Goal: Task Accomplishment & Management: Use online tool/utility

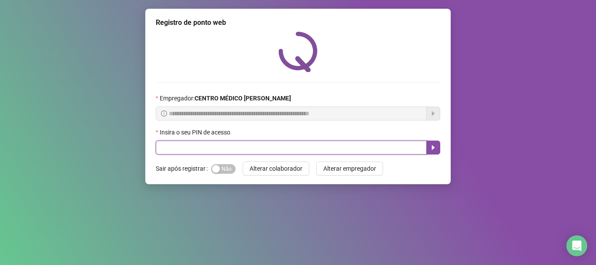
click at [313, 147] on input "text" at bounding box center [291, 147] width 271 height 14
type input "*****"
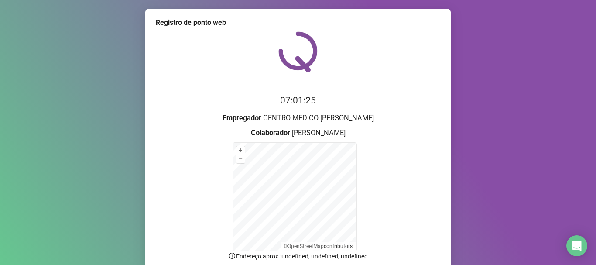
scroll to position [73, 0]
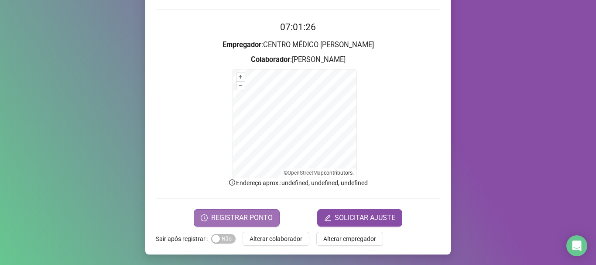
click at [268, 213] on span "REGISTRAR PONTO" at bounding box center [242, 217] width 62 height 10
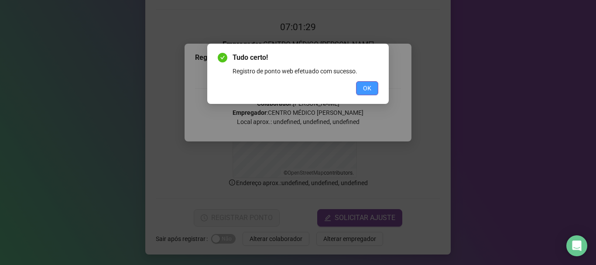
click at [366, 89] on span "OK" at bounding box center [367, 88] width 8 height 10
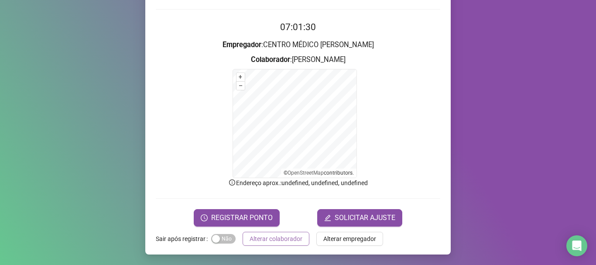
click at [280, 235] on span "Alterar colaborador" at bounding box center [276, 239] width 53 height 10
click at [280, 235] on div "Registro de ponto web 07:01:30 Empregador : CENTRO MÉDICO [PERSON_NAME] : [PERS…" at bounding box center [298, 132] width 596 height 265
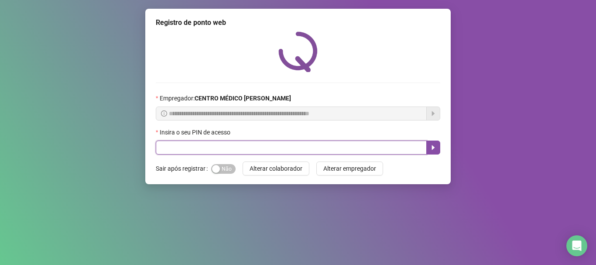
click at [352, 145] on input "text" at bounding box center [291, 147] width 271 height 14
type input "*****"
click at [431, 146] on icon "caret-right" at bounding box center [433, 147] width 7 height 7
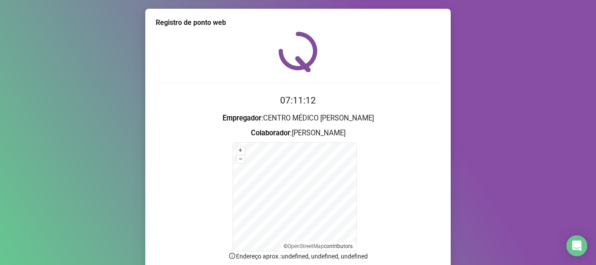
scroll to position [73, 0]
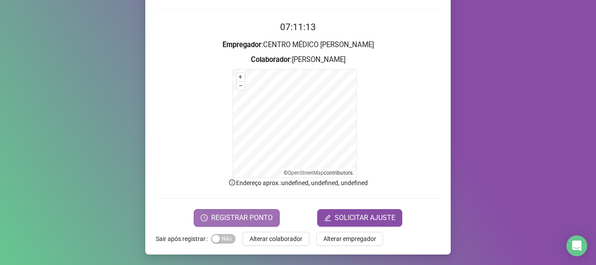
click at [248, 218] on span "REGISTRAR PONTO" at bounding box center [242, 217] width 62 height 10
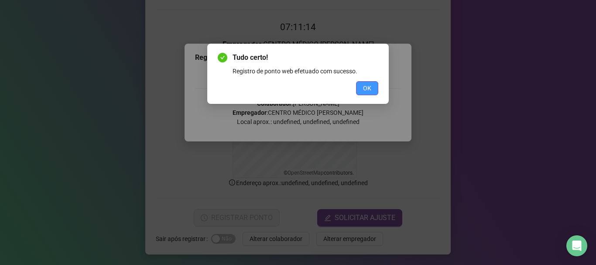
click at [369, 90] on span "OK" at bounding box center [367, 88] width 8 height 10
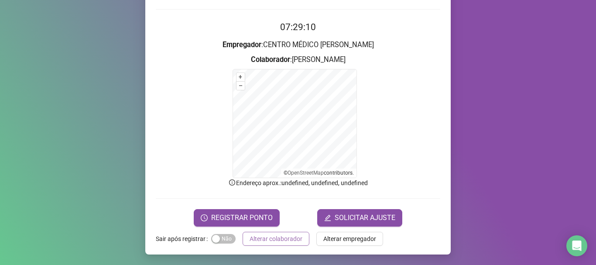
click at [268, 233] on button "Alterar colaborador" at bounding box center [276, 239] width 67 height 14
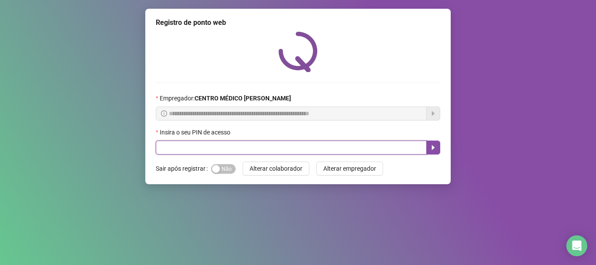
click at [267, 144] on input "text" at bounding box center [291, 147] width 271 height 14
type input "*****"
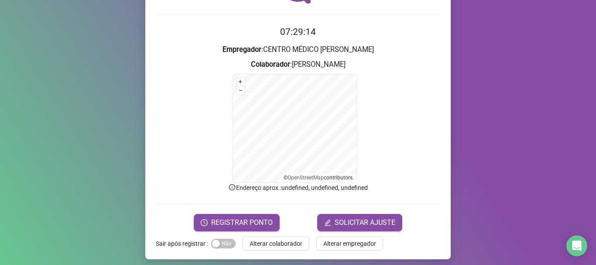
scroll to position [73, 0]
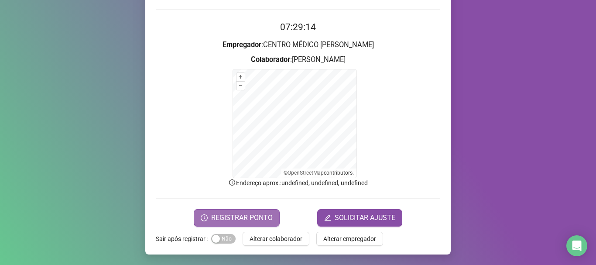
click at [215, 222] on span "REGISTRAR PONTO" at bounding box center [242, 217] width 62 height 10
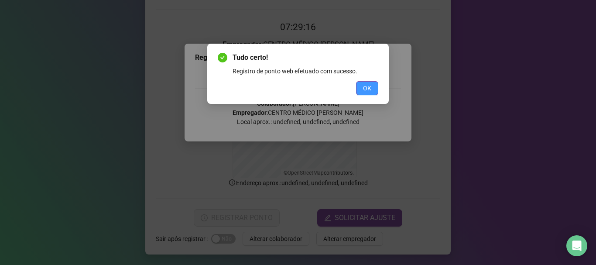
click at [363, 85] on span "OK" at bounding box center [367, 88] width 8 height 10
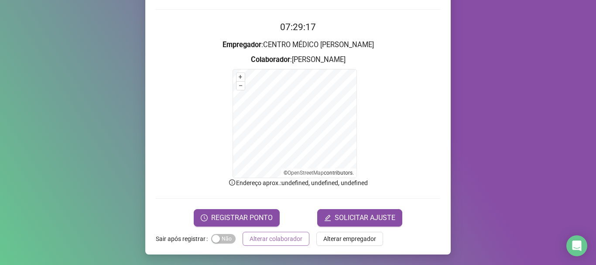
click at [288, 242] on span "Alterar colaborador" at bounding box center [276, 239] width 53 height 10
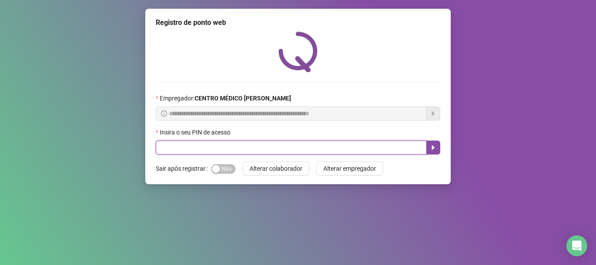
click at [173, 146] on input "text" at bounding box center [291, 147] width 271 height 14
type input "*****"
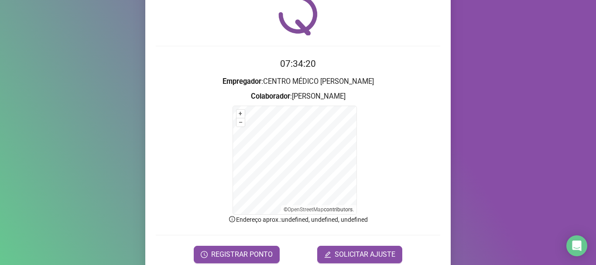
scroll to position [73, 0]
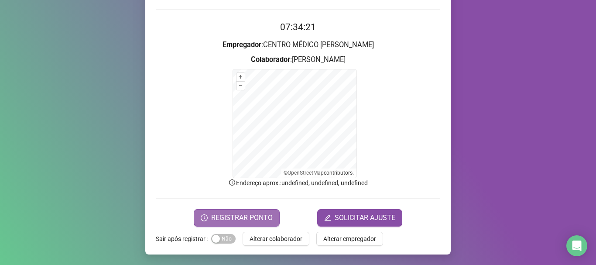
click at [252, 219] on span "REGISTRAR PONTO" at bounding box center [242, 217] width 62 height 10
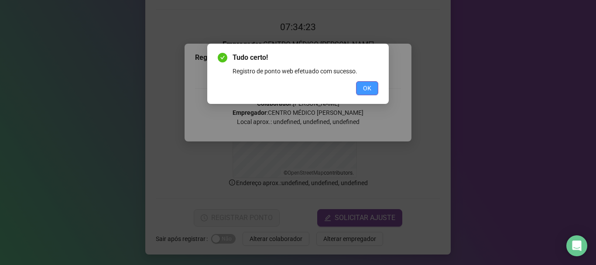
click at [358, 88] on button "OK" at bounding box center [367, 88] width 22 height 14
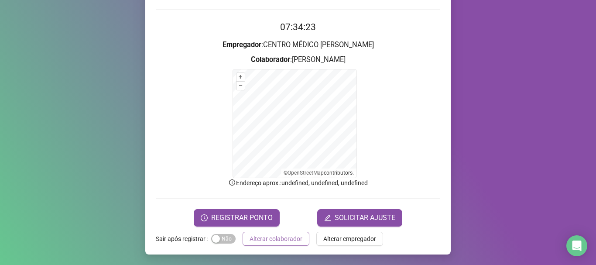
click at [301, 235] on button "Alterar colaborador" at bounding box center [276, 239] width 67 height 14
